Goal: Check status: Check status

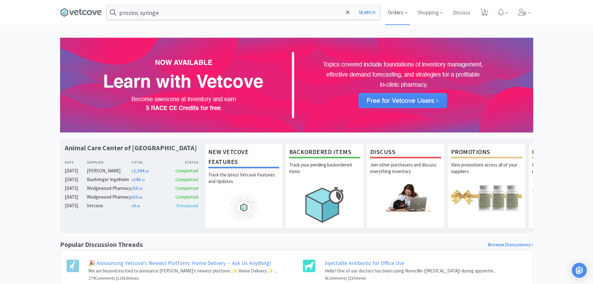
click at [397, 14] on span "Orders" at bounding box center [397, 12] width 25 height 25
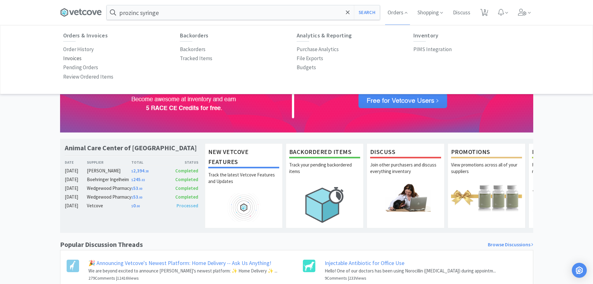
click at [73, 57] on p "Invoices" at bounding box center [72, 58] width 18 height 8
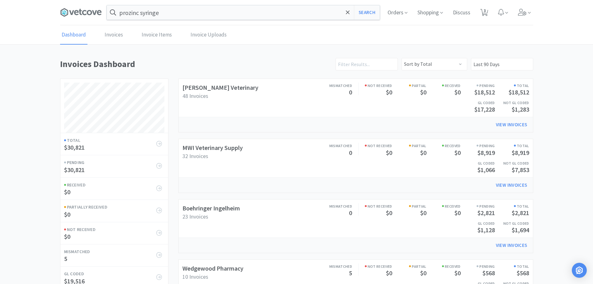
scroll to position [291, 473]
click at [214, 211] on link "Boehringer Ingelheim" at bounding box center [212, 208] width 58 height 8
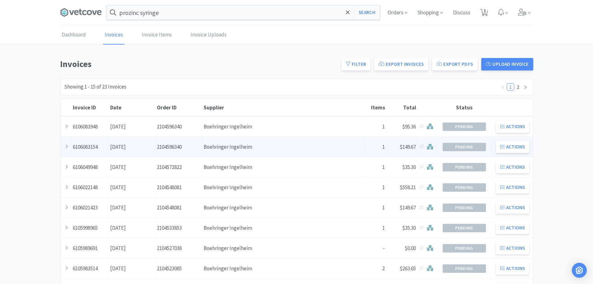
click at [267, 145] on div "Supplier Boehringer Ingelheim" at bounding box center [283, 147] width 163 height 16
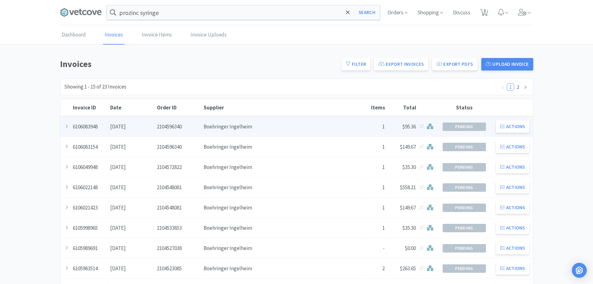
click at [274, 123] on div "Supplier Boehringer Ingelheim" at bounding box center [283, 127] width 163 height 16
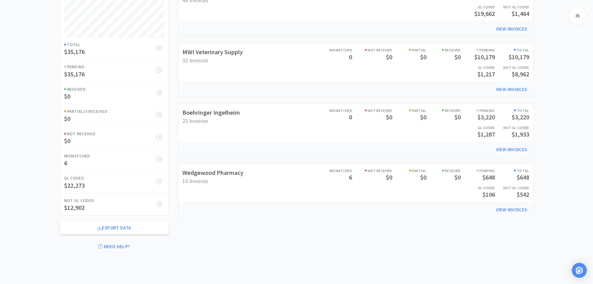
scroll to position [64, 0]
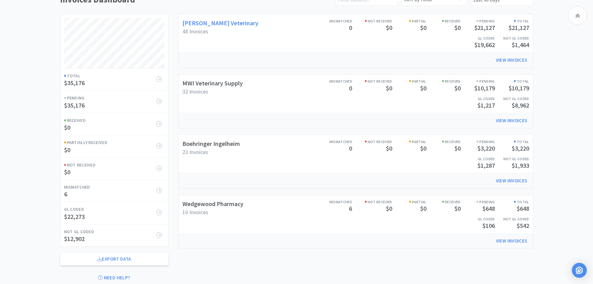
click at [220, 24] on link "[PERSON_NAME] Veterinary" at bounding box center [221, 23] width 76 height 8
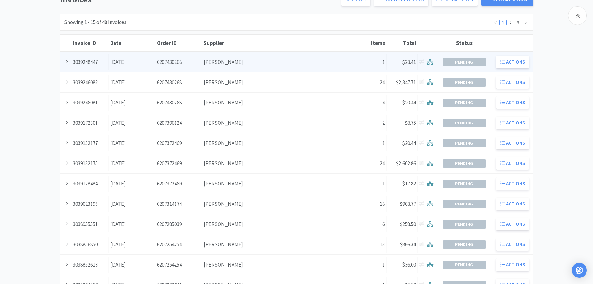
click at [244, 57] on div "Supplier [PERSON_NAME]" at bounding box center [283, 62] width 163 height 16
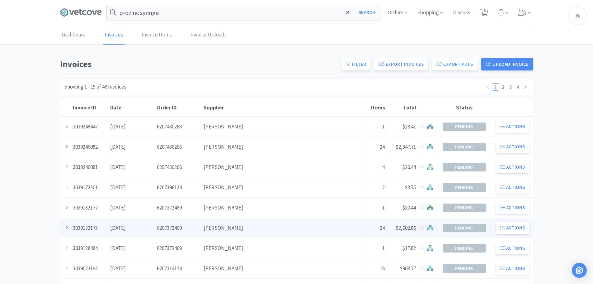
scroll to position [64, 0]
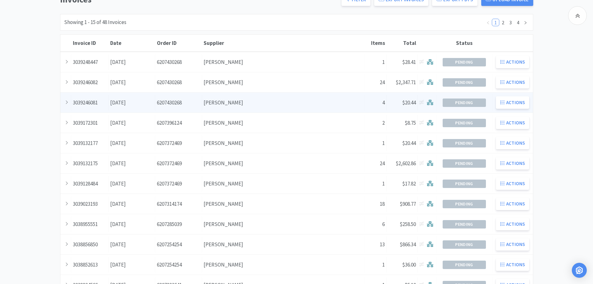
click at [230, 101] on div "Supplier [PERSON_NAME]" at bounding box center [283, 103] width 163 height 16
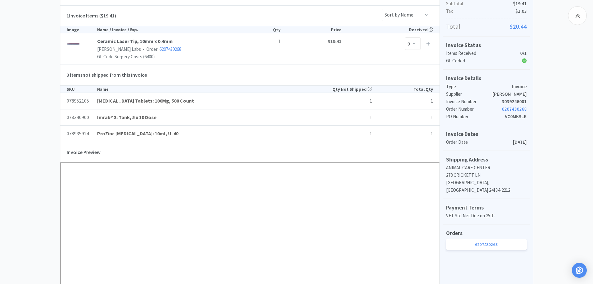
scroll to position [125, 0]
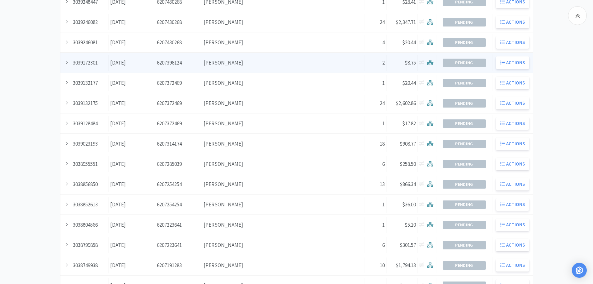
scroll to position [64, 0]
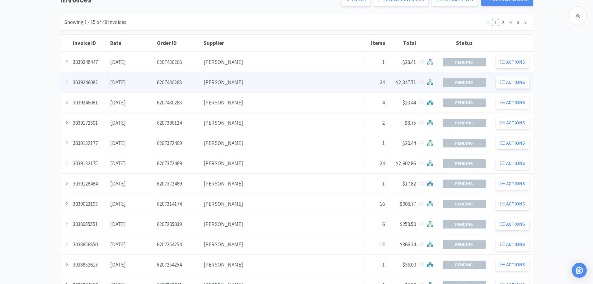
click at [238, 83] on div "Supplier [PERSON_NAME]" at bounding box center [283, 82] width 163 height 16
